Goal: Task Accomplishment & Management: Use online tool/utility

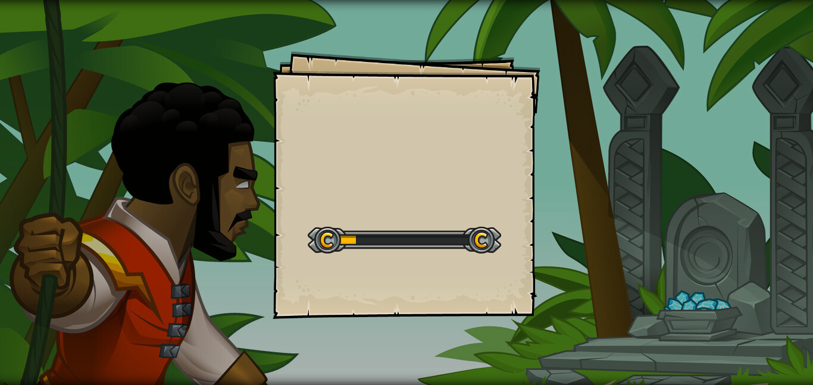
click at [316, 236] on div at bounding box center [405, 240] width 194 height 27
drag, startPoint x: 0, startPoint y: 0, endPoint x: 316, endPoint y: 234, distance: 393.4
click at [316, 234] on div at bounding box center [405, 240] width 194 height 27
click at [346, 268] on div "Goals Start Level Error loading from server. Try refreshing the page. You'll ne…" at bounding box center [407, 185] width 268 height 268
